Goal: Task Accomplishment & Management: Manage account settings

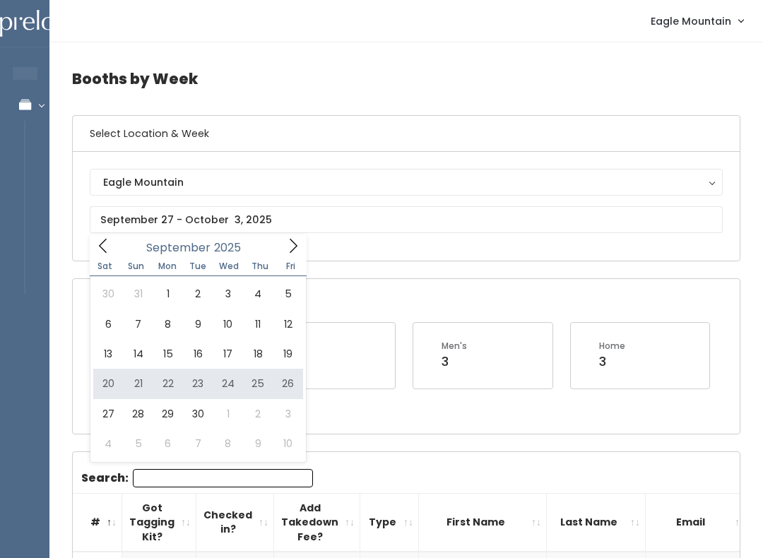
type input "[DATE] to [DATE]"
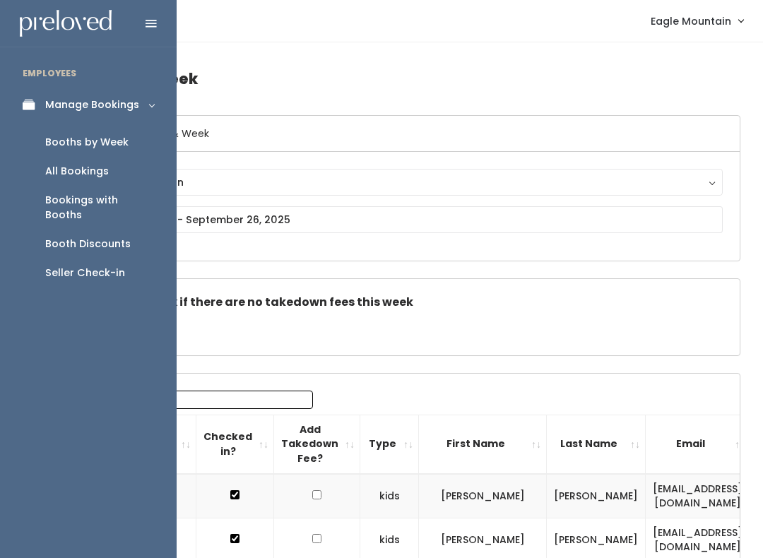
click at [80, 230] on link "Booth Discounts" at bounding box center [88, 244] width 177 height 29
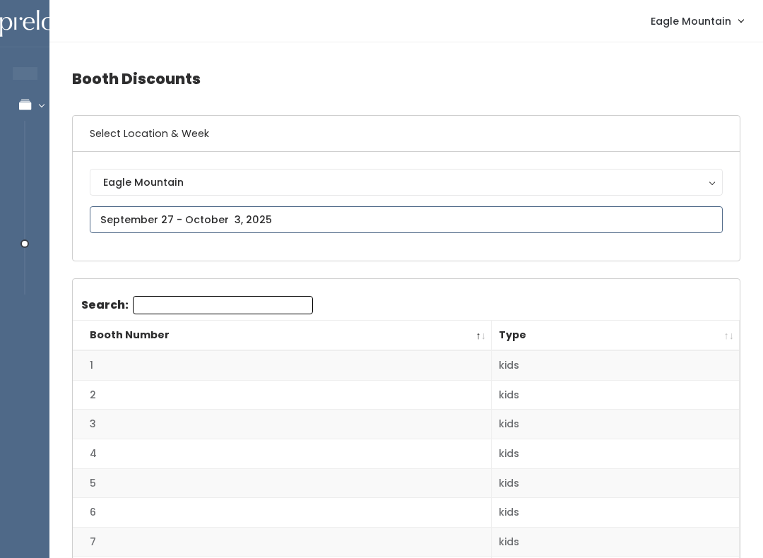
click at [242, 218] on input "text" at bounding box center [406, 219] width 633 height 27
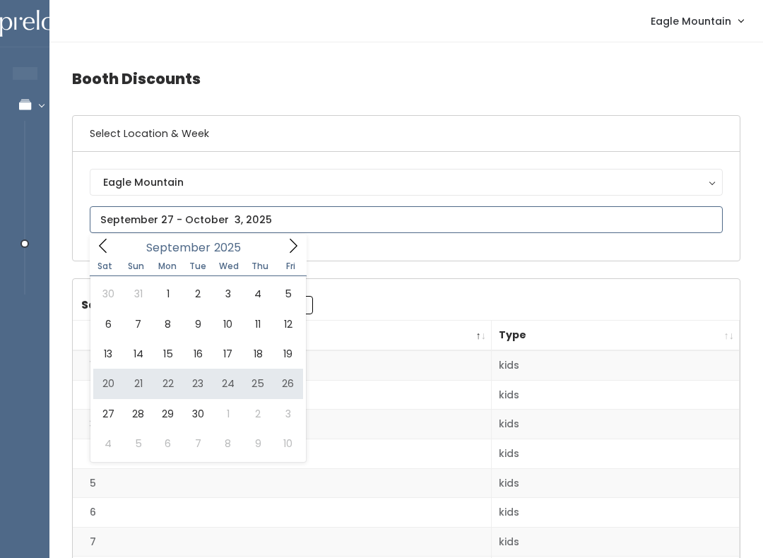
type input "[DATE] to [DATE]"
